Goal: Information Seeking & Learning: Learn about a topic

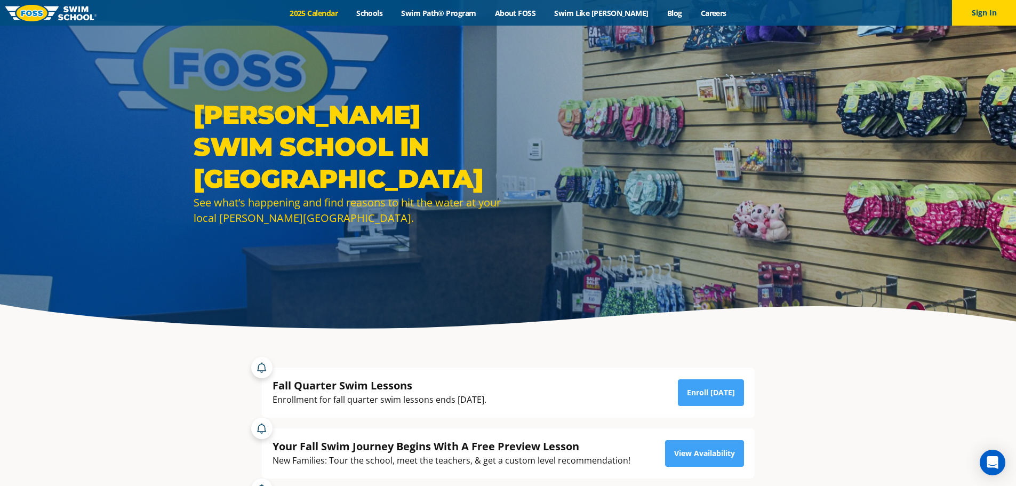
click at [321, 11] on link "2025 Calendar" at bounding box center [314, 13] width 67 height 10
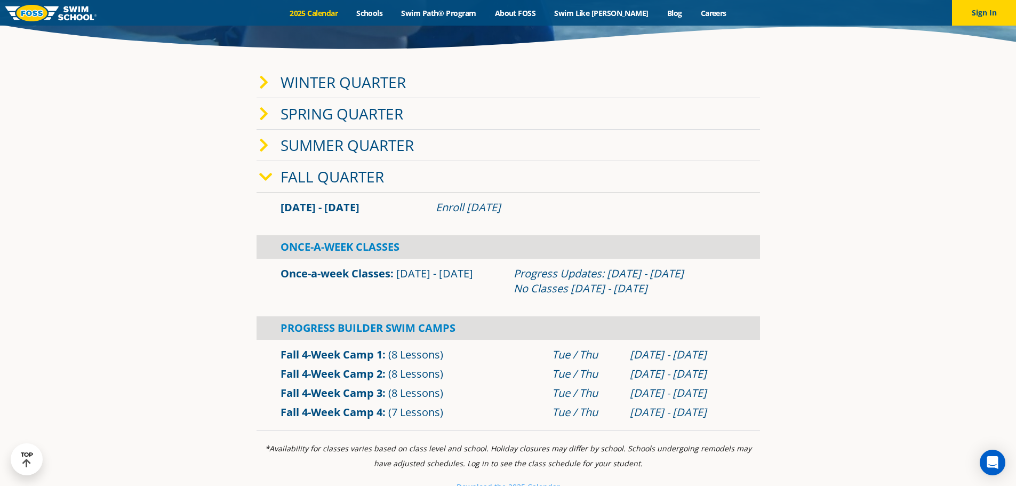
scroll to position [286, 0]
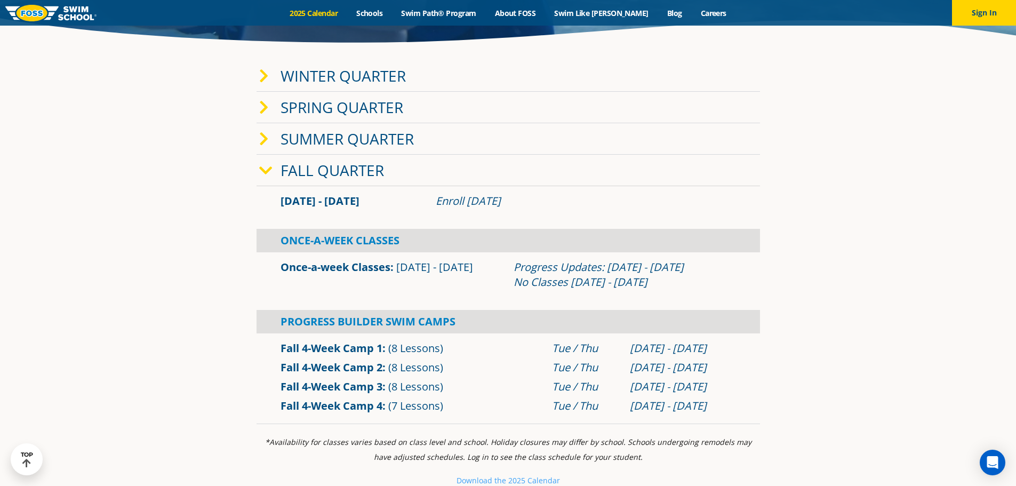
click at [711, 268] on div "Progress Updates: [DATE] - [DATE] No Classes [DATE] - [DATE]" at bounding box center [625, 275] width 222 height 30
click at [300, 79] on link "Winter Quarter" at bounding box center [343, 76] width 125 height 20
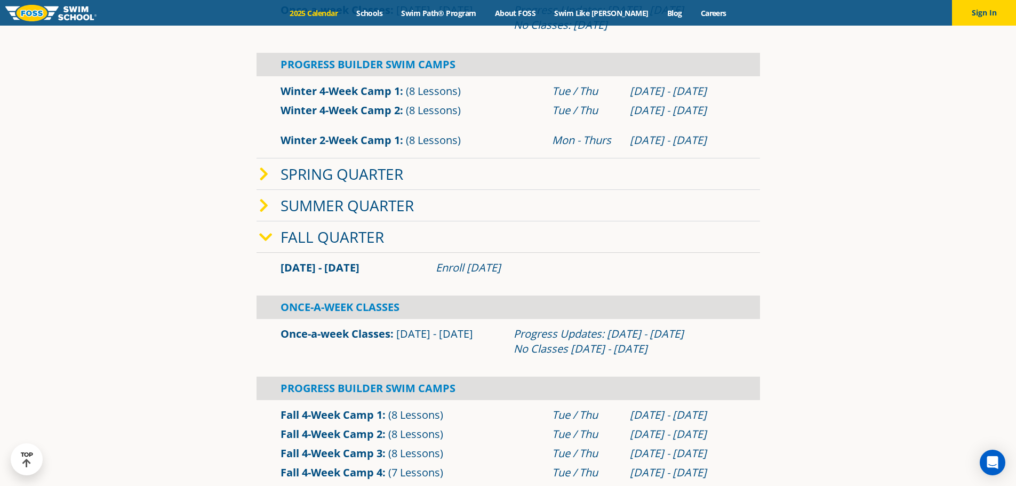
scroll to position [468, 0]
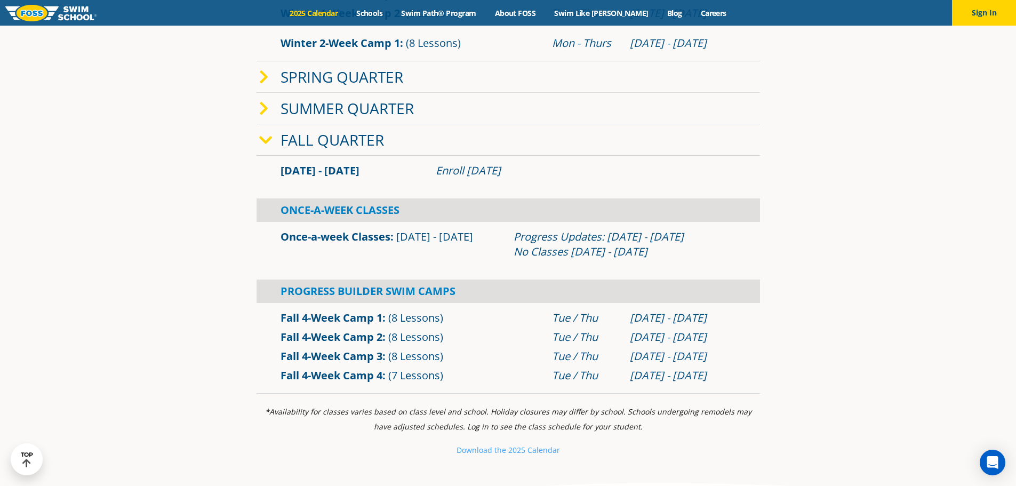
scroll to position [566, 0]
